Goal: Task Accomplishment & Management: Complete application form

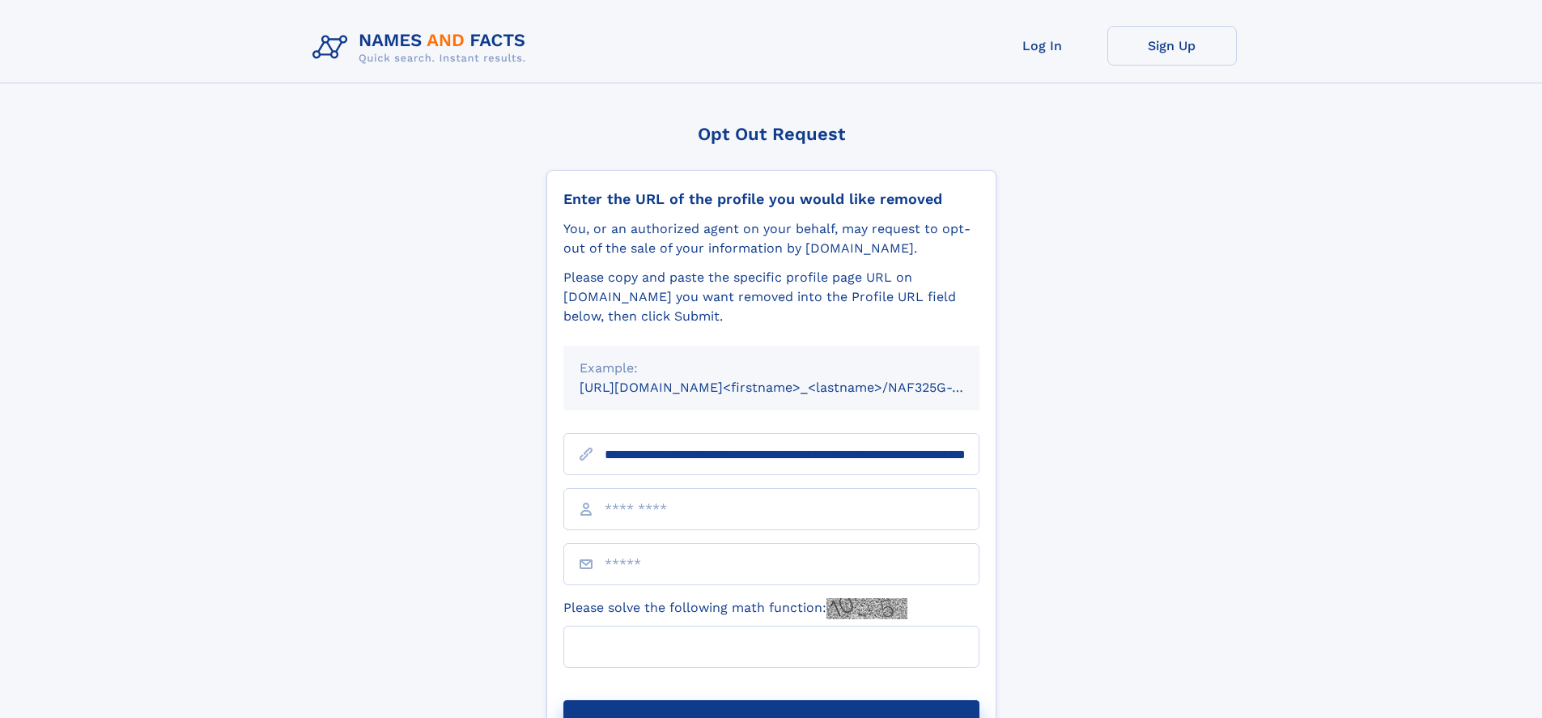
scroll to position [0, 167]
type input "**********"
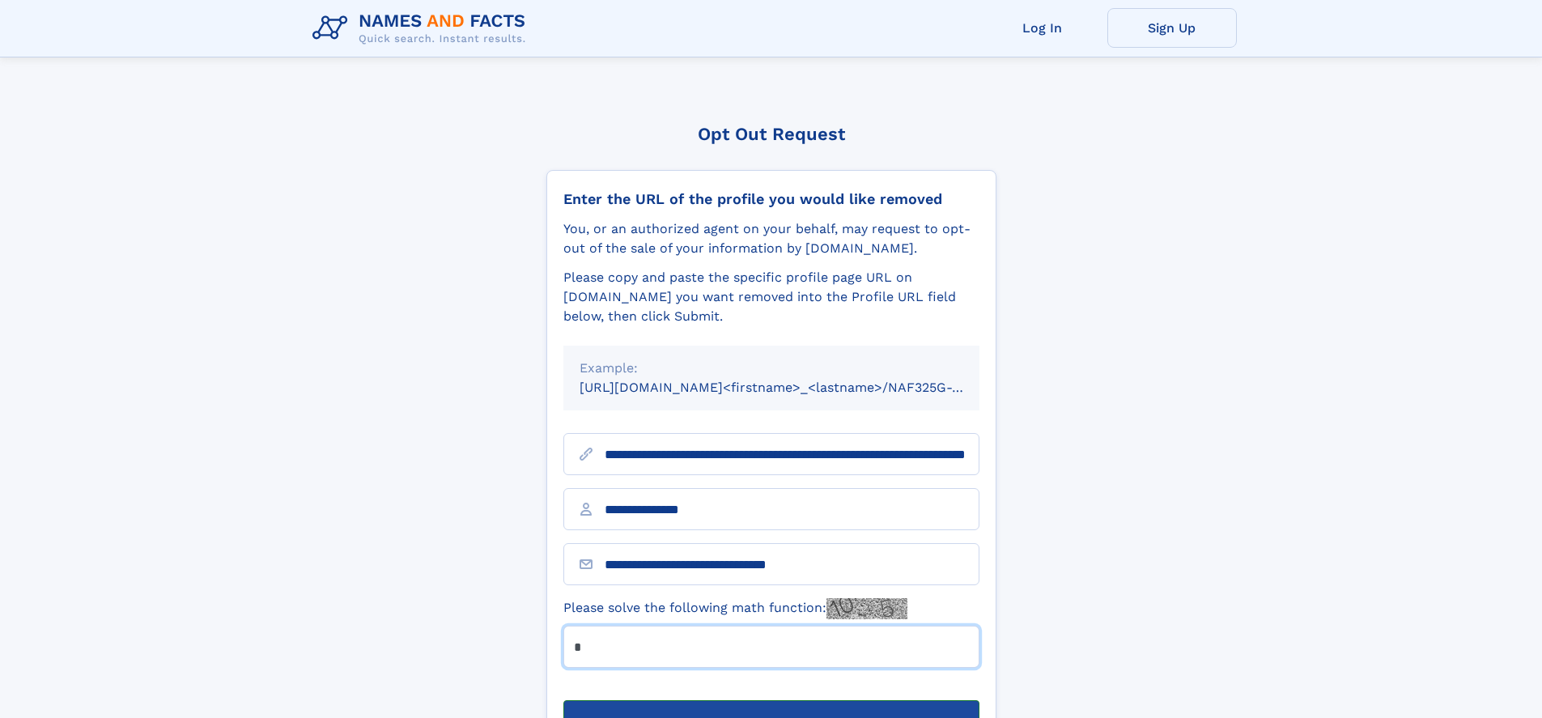
type input "*"
click at [770, 700] on button "Submit Opt Out Request" at bounding box center [771, 726] width 416 height 52
